Goal: Task Accomplishment & Management: Complete application form

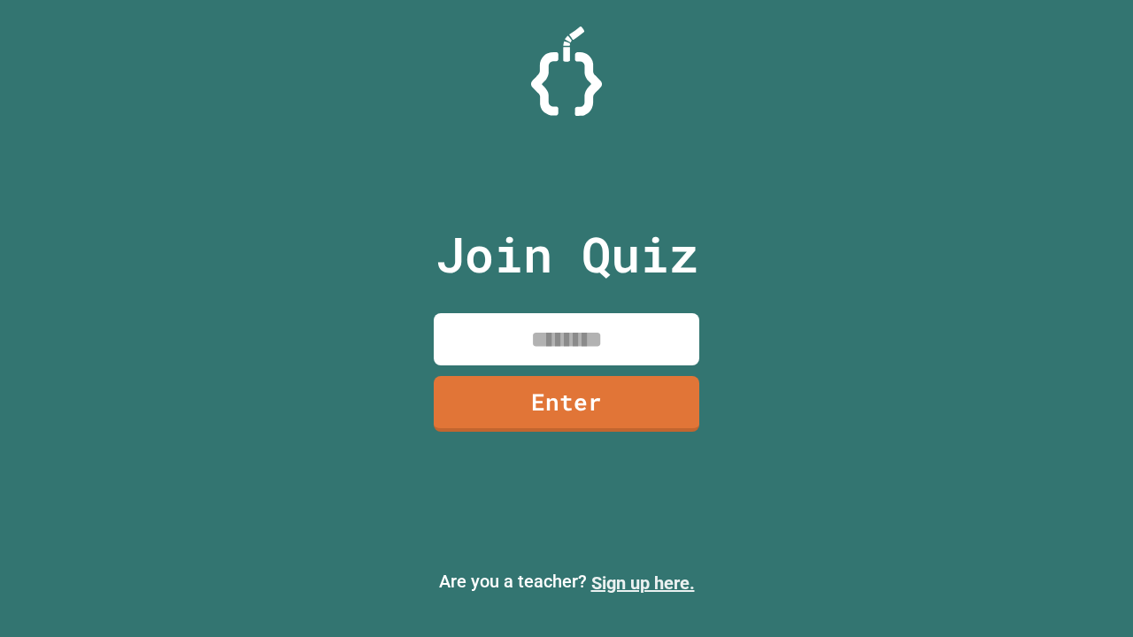
click at [642, 583] on link "Sign up here." at bounding box center [643, 582] width 104 height 21
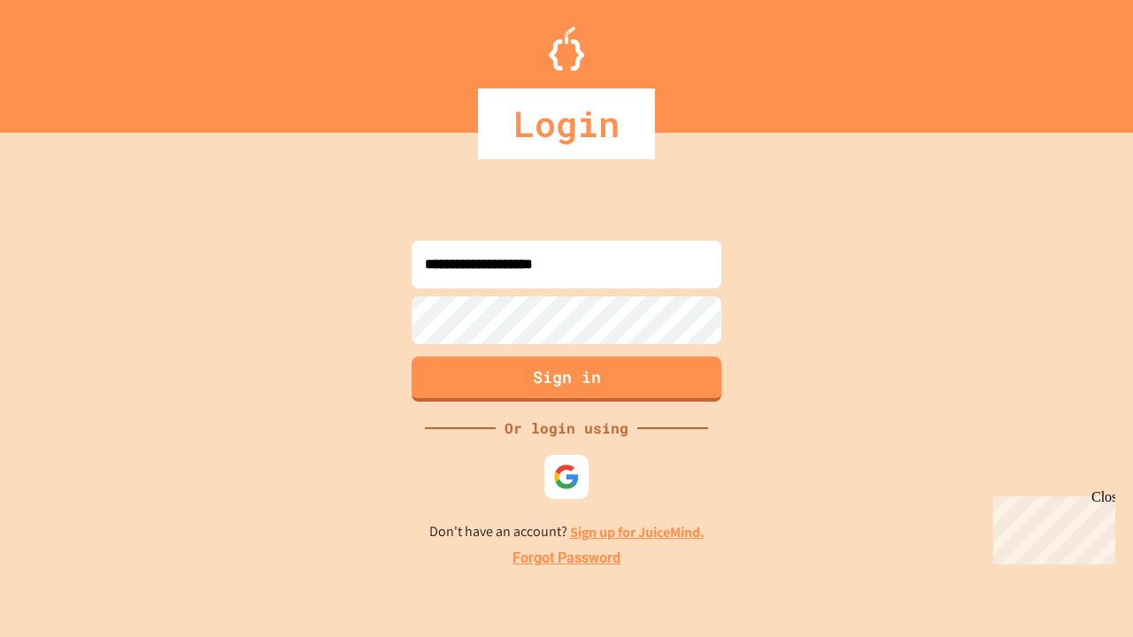
type input "**********"
